Goal: Transaction & Acquisition: Purchase product/service

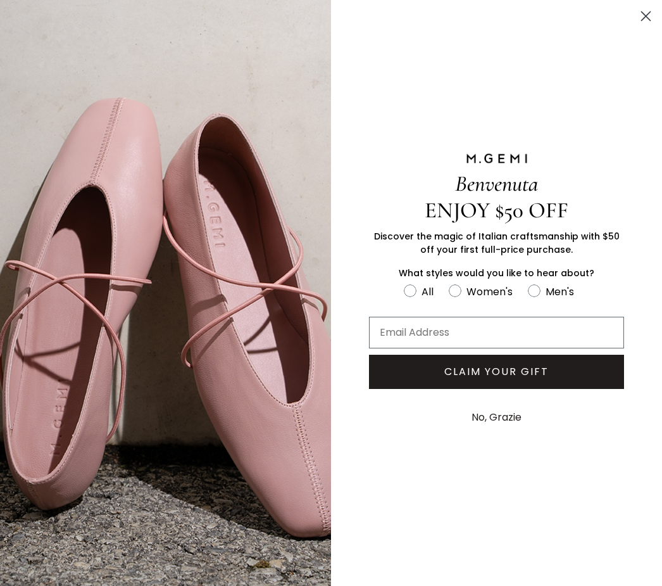
click at [505, 433] on button "No, Grazie" at bounding box center [496, 417] width 63 height 32
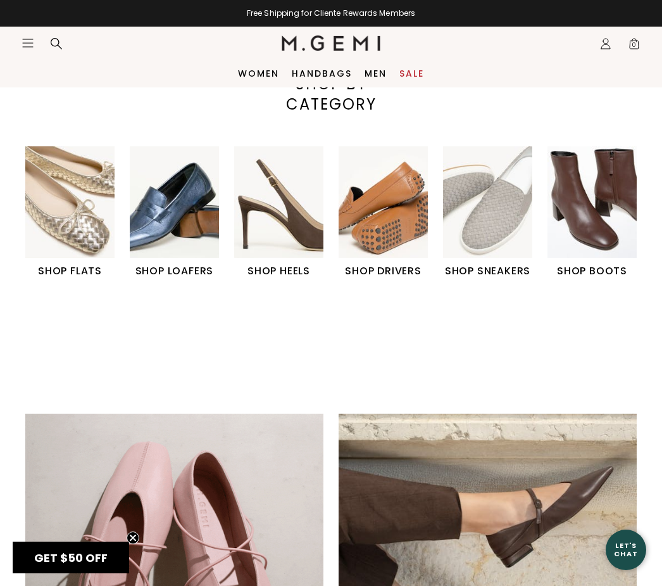
scroll to position [335, 0]
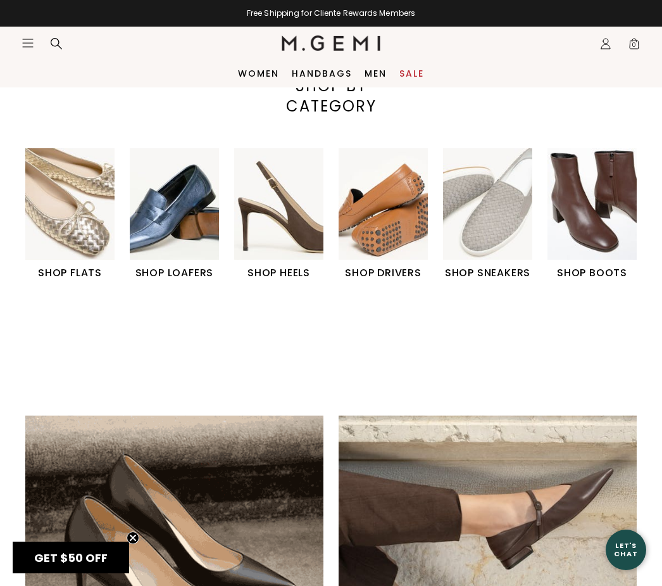
click at [75, 271] on h1 "SHOP FLATS" at bounding box center [69, 272] width 89 height 15
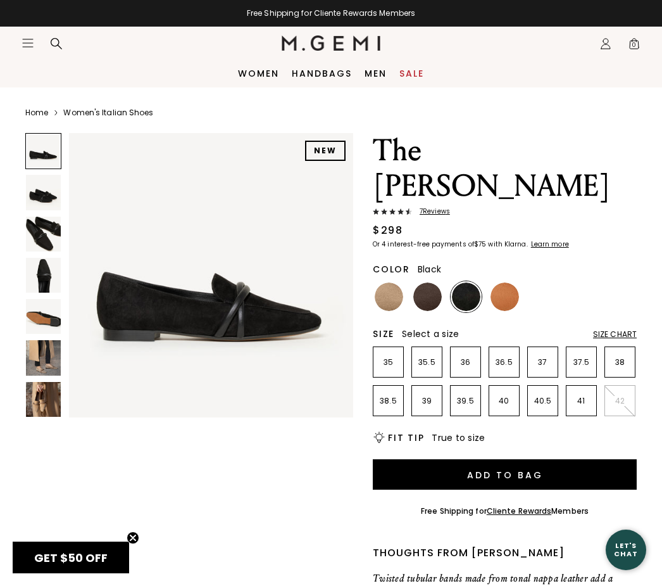
click at [61, 47] on icon at bounding box center [56, 43] width 13 height 13
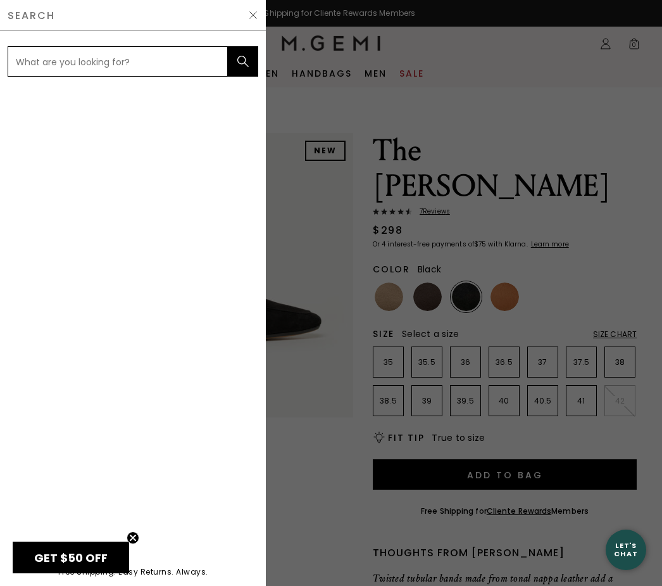
click at [42, 70] on input "text" at bounding box center [118, 61] width 220 height 30
type input "Red women’s shoes"
click at [243, 61] on button "submit" at bounding box center [243, 61] width 30 height 30
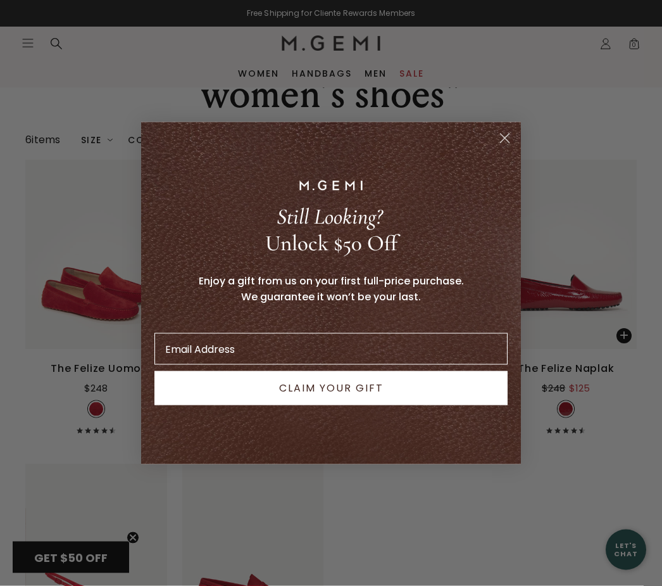
scroll to position [78, 0]
click at [503, 148] on circle "Close dialog" at bounding box center [505, 137] width 21 height 21
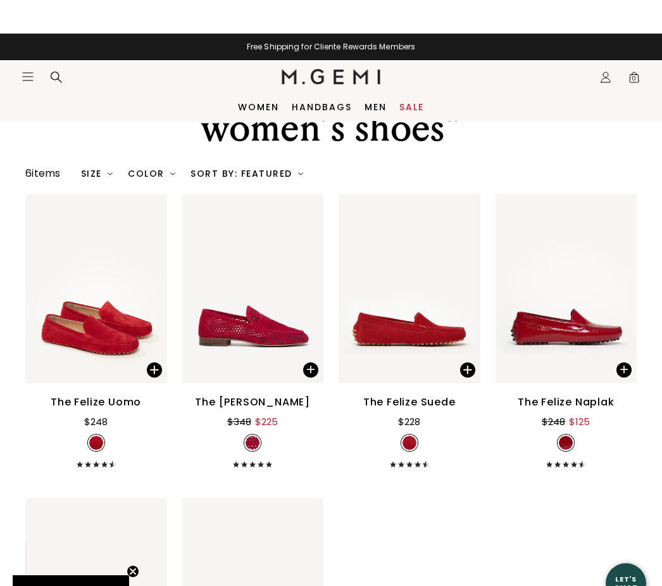
scroll to position [0, 0]
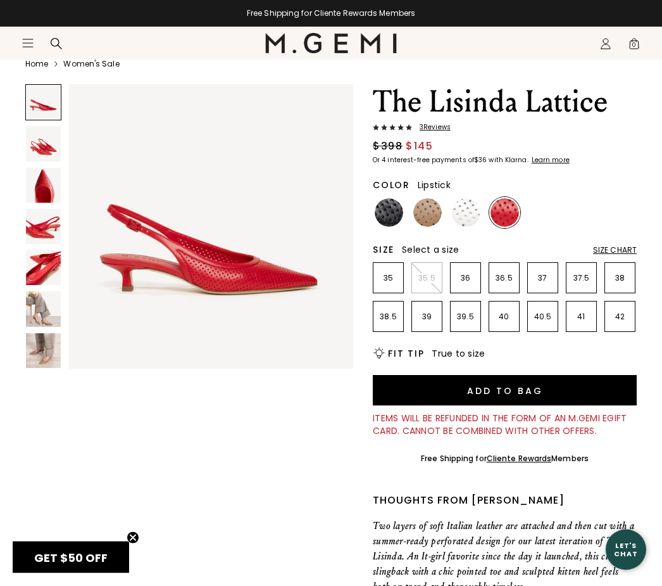
scroll to position [49, 0]
click at [47, 315] on img at bounding box center [43, 308] width 35 height 35
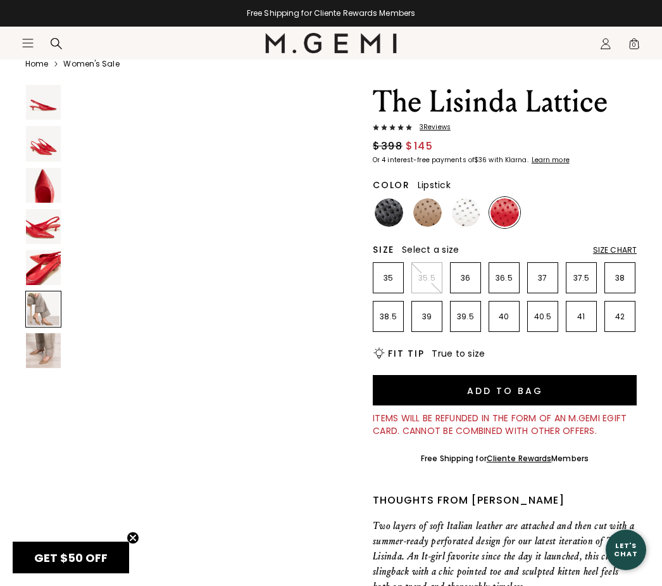
scroll to position [1484, 0]
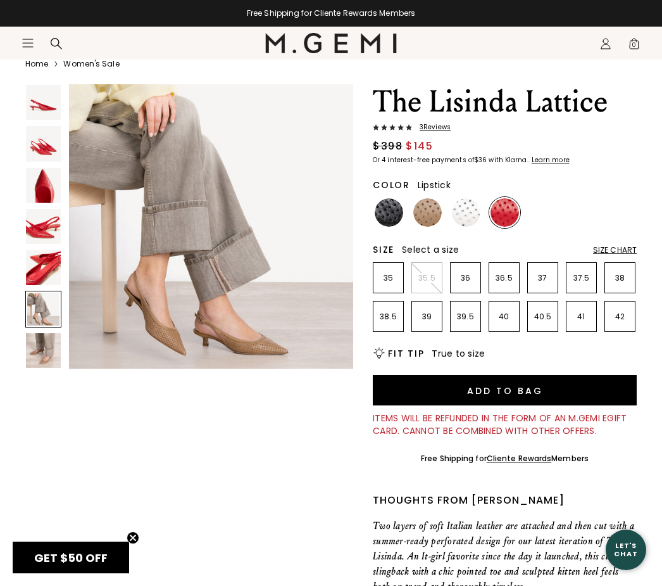
click at [52, 344] on img at bounding box center [43, 350] width 35 height 35
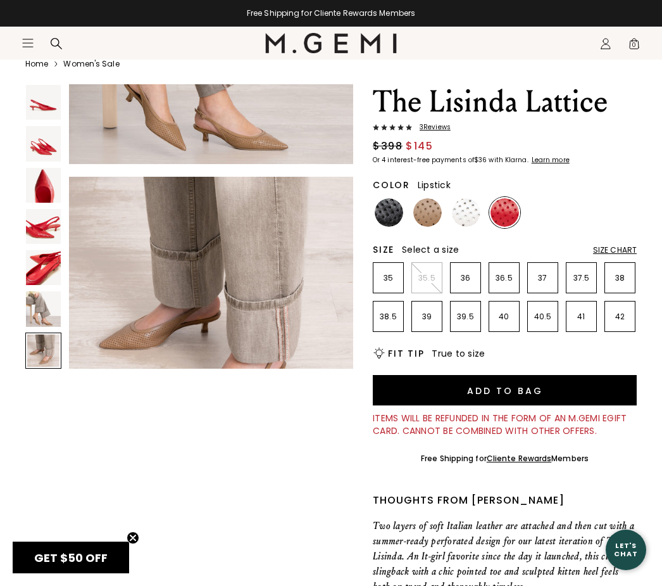
scroll to position [1781, 0]
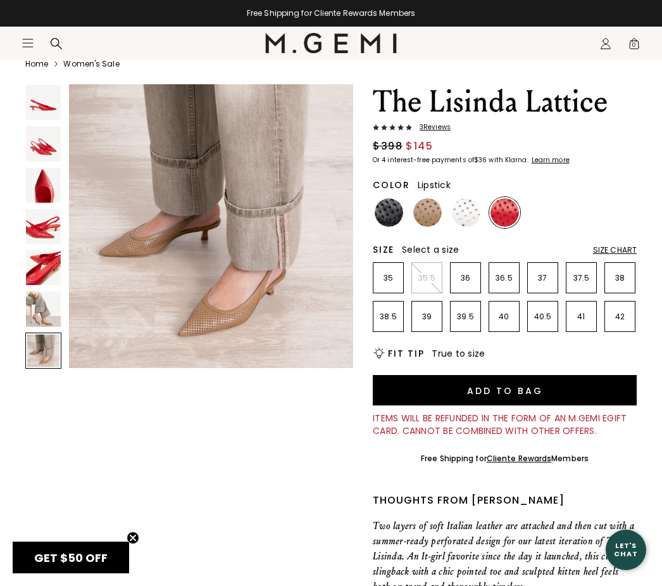
click at [61, 37] on icon at bounding box center [56, 43] width 13 height 13
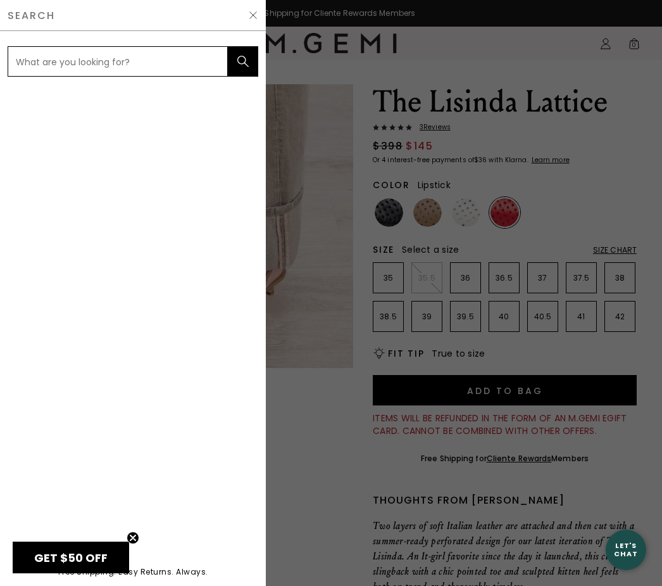
click at [249, 18] on img at bounding box center [253, 15] width 10 height 10
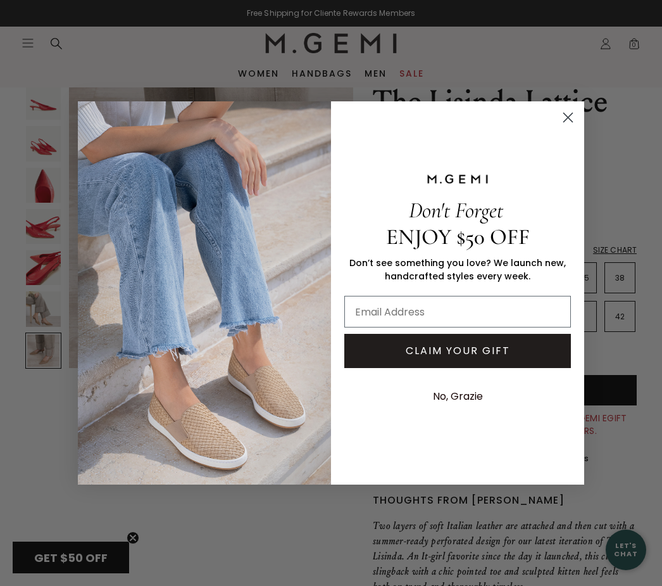
scroll to position [0, 0]
